Goal: Information Seeking & Learning: Check status

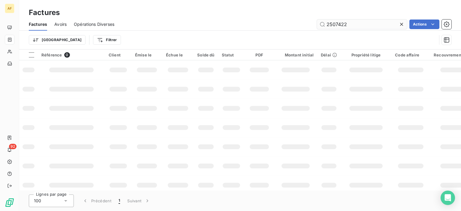
click at [350, 26] on input "2507422" at bounding box center [362, 24] width 90 height 10
drag, startPoint x: 347, startPoint y: 23, endPoint x: 258, endPoint y: 19, distance: 89.4
click at [259, 19] on div "2507422 Actions" at bounding box center [286, 24] width 330 height 10
type input "2517697"
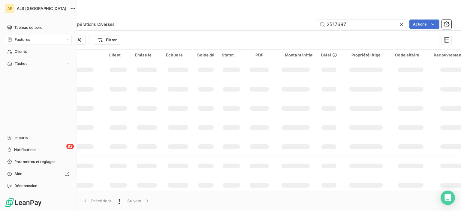
click at [37, 42] on div "Factures" at bounding box center [38, 40] width 67 height 10
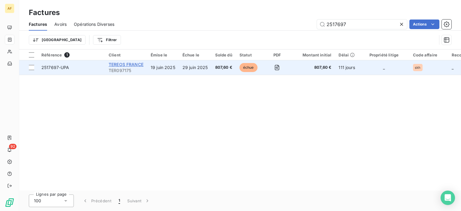
click at [117, 62] on span "TEREOS FRANCE" at bounding box center [126, 64] width 35 height 5
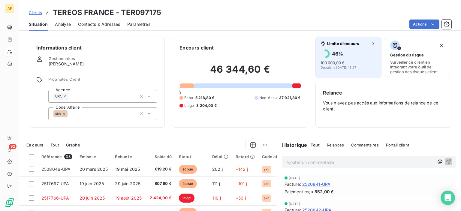
click at [354, 45] on span "Limite d’encours" at bounding box center [348, 43] width 42 height 5
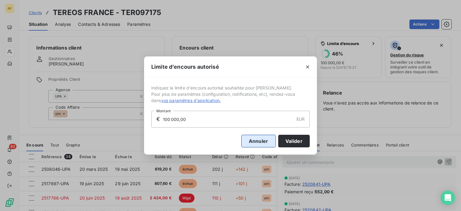
click at [264, 141] on button "Annuler" at bounding box center [258, 141] width 34 height 13
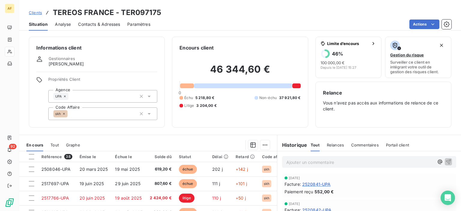
click at [63, 28] on div "Analyse" at bounding box center [63, 24] width 16 height 13
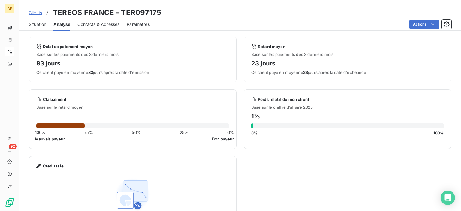
click at [91, 20] on div "Contacts & Adresses" at bounding box center [98, 24] width 42 height 13
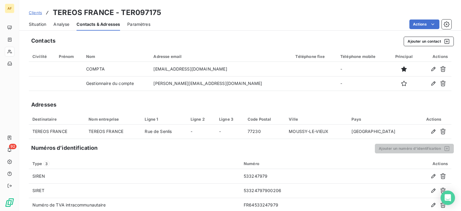
click at [140, 26] on span "Paramètres" at bounding box center [138, 24] width 23 height 6
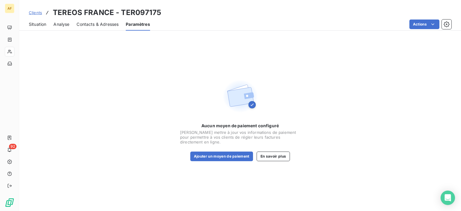
click at [61, 26] on span "Analyse" at bounding box center [61, 24] width 16 height 6
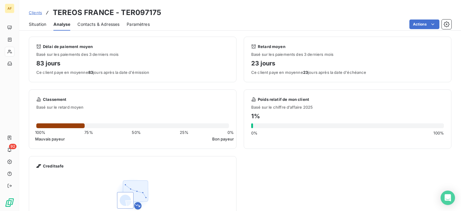
click at [33, 26] on span "Situation" at bounding box center [37, 24] width 17 height 6
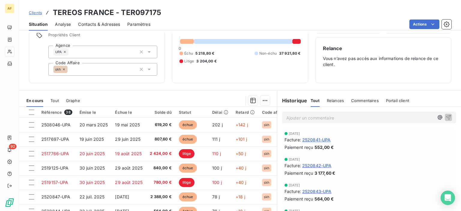
scroll to position [30, 0]
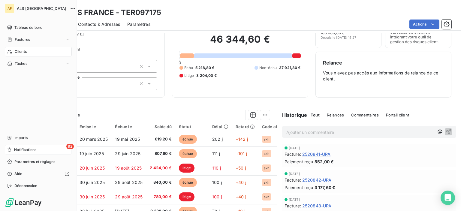
click at [49, 150] on div "92 Notifications" at bounding box center [38, 150] width 67 height 10
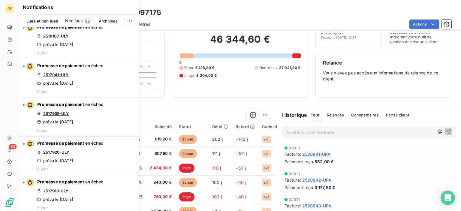
scroll to position [60, 0]
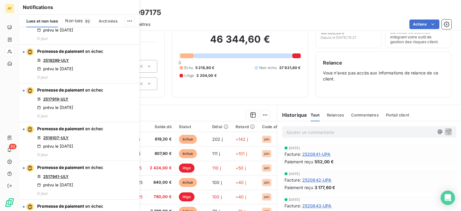
click at [77, 18] on span "Non lues" at bounding box center [73, 21] width 17 height 6
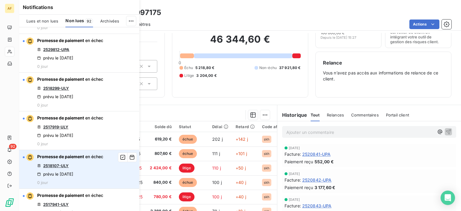
scroll to position [0, 0]
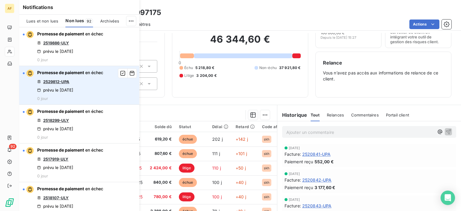
click at [62, 79] on link "2529812-UPA" at bounding box center [56, 81] width 26 height 5
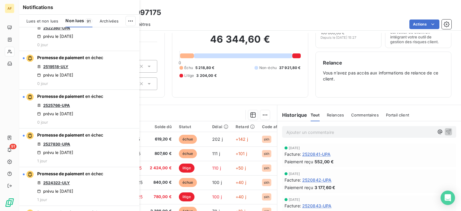
scroll to position [900, 0]
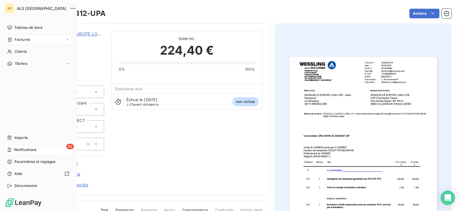
click at [15, 150] on span "Notifications" at bounding box center [25, 149] width 22 height 5
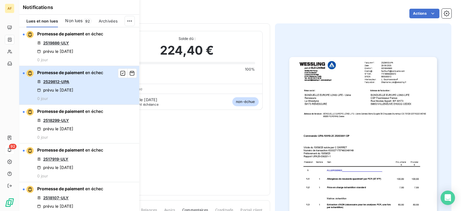
click at [75, 78] on div "Promesse de paiement en échec 2529812-UPA prévu le [DATE] 0 jour" at bounding box center [70, 85] width 66 height 31
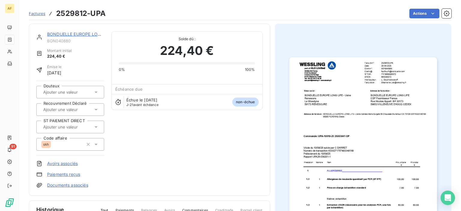
scroll to position [120, 0]
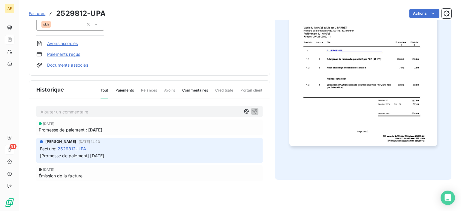
click at [128, 127] on div "Promesse de paiement : [DATE]" at bounding box center [149, 130] width 221 height 6
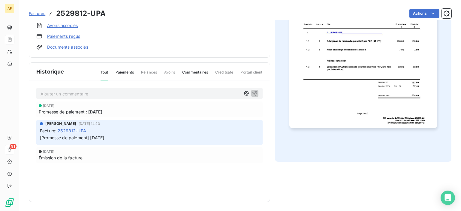
scroll to position [0, 0]
